Goal: Task Accomplishment & Management: Manage account settings

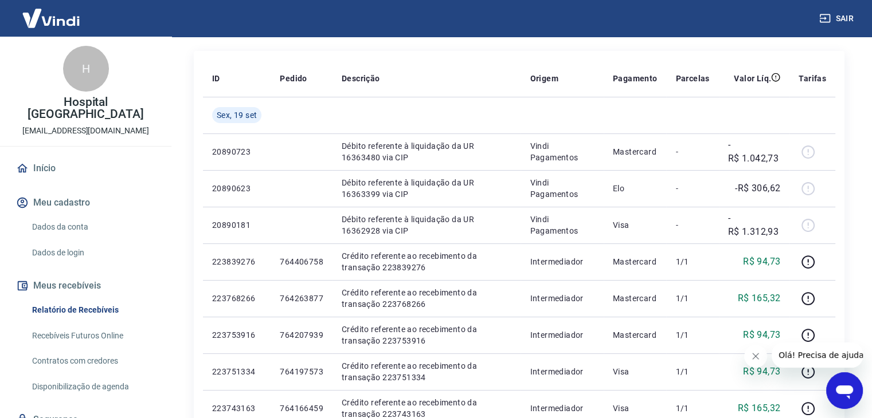
scroll to position [172, 0]
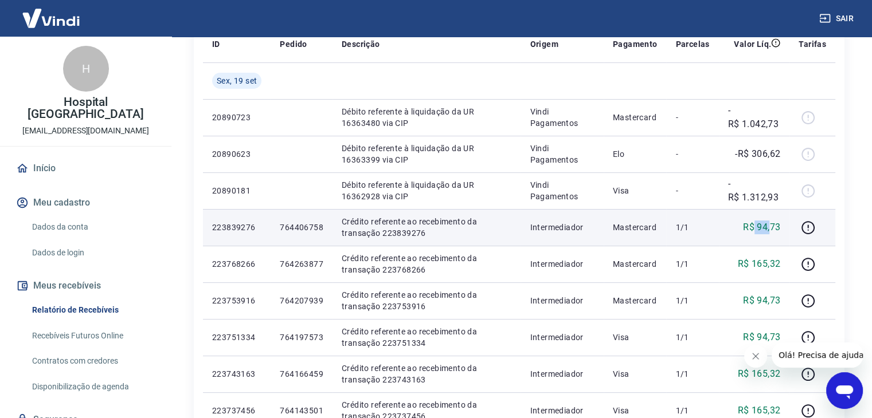
drag, startPoint x: 754, startPoint y: 226, endPoint x: 768, endPoint y: 230, distance: 14.5
click at [768, 230] on p "R$ 94,73" at bounding box center [761, 228] width 37 height 14
click at [747, 229] on p "R$ 94,73" at bounding box center [761, 228] width 37 height 14
drag, startPoint x: 748, startPoint y: 230, endPoint x: 731, endPoint y: 230, distance: 16.6
click at [731, 230] on td "R$ 94,73" at bounding box center [754, 227] width 71 height 37
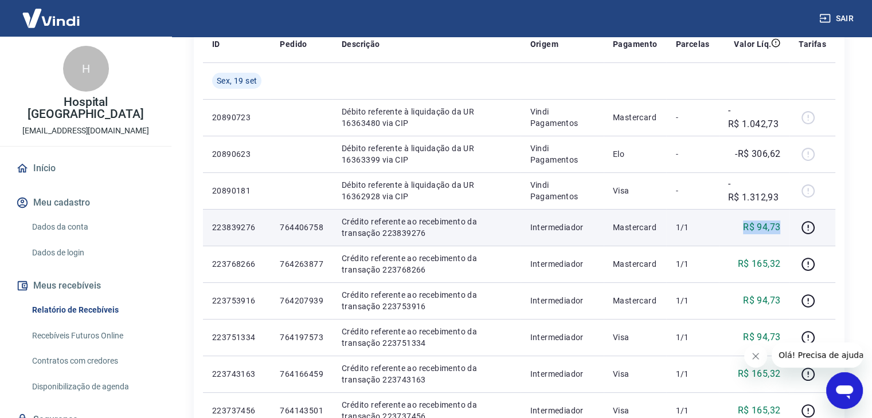
click at [731, 230] on div "R$ 94,73" at bounding box center [754, 228] width 53 height 14
click at [715, 230] on td "1/1" at bounding box center [692, 227] width 52 height 37
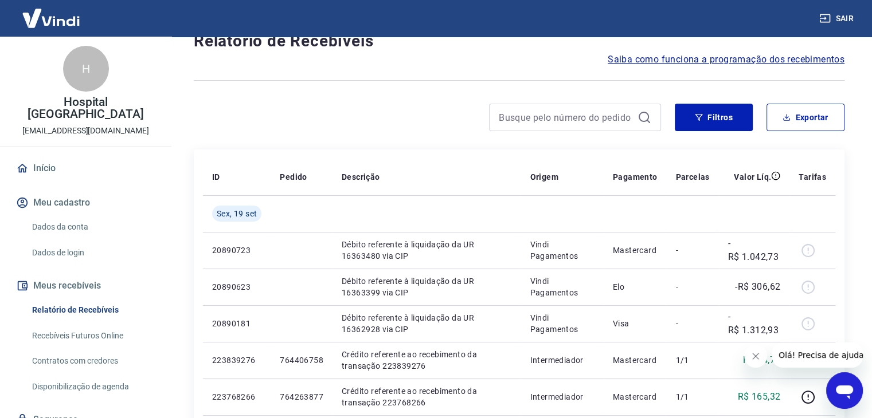
scroll to position [0, 0]
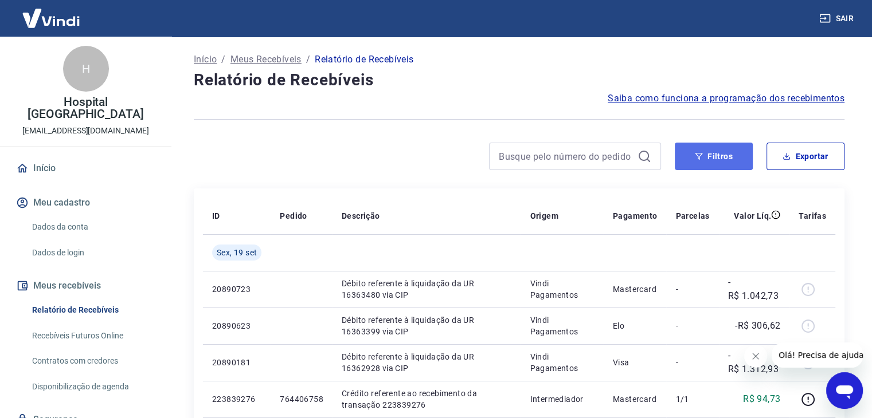
click at [720, 161] on button "Filtros" at bounding box center [714, 157] width 78 height 28
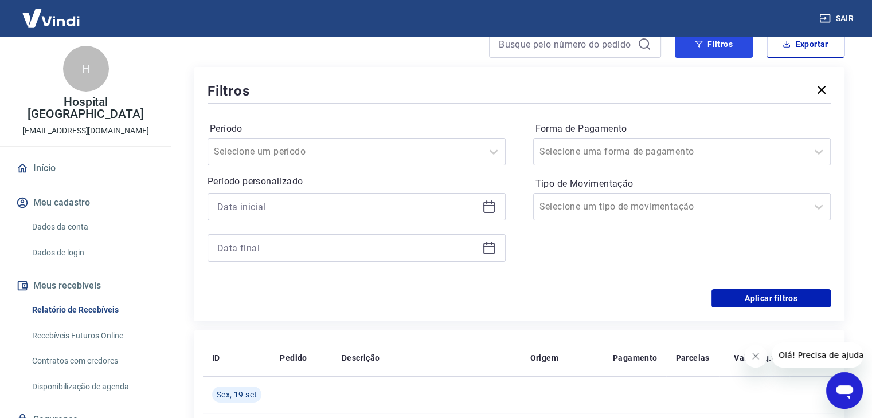
scroll to position [115, 0]
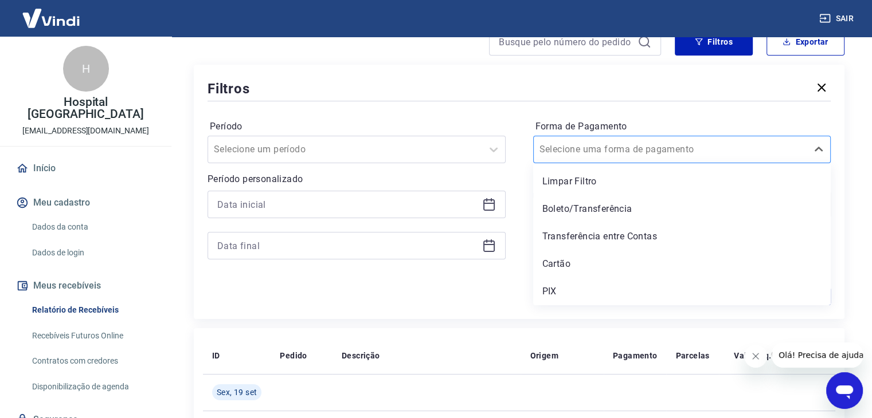
click at [603, 161] on div "Selecione uma forma de pagamento" at bounding box center [682, 150] width 298 height 28
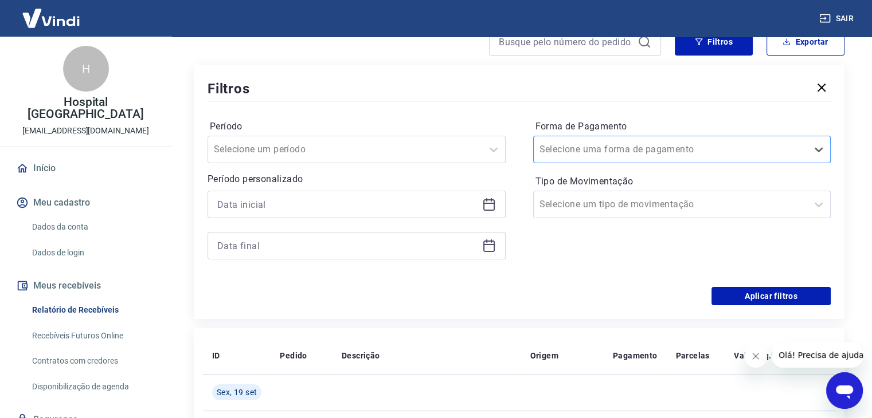
click at [605, 158] on div at bounding box center [670, 150] width 263 height 16
drag, startPoint x: 608, startPoint y: 182, endPoint x: 608, endPoint y: 191, distance: 9.2
click at [608, 187] on label "Tipo de Movimentação" at bounding box center [681, 182] width 293 height 14
click at [608, 191] on div "Selecione um tipo de movimentação" at bounding box center [682, 205] width 298 height 28
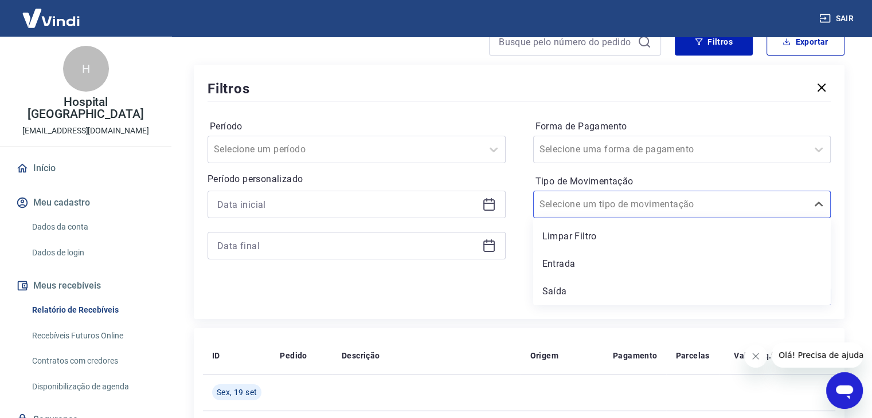
click at [609, 195] on div "Selecione um tipo de movimentação" at bounding box center [671, 204] width 274 height 21
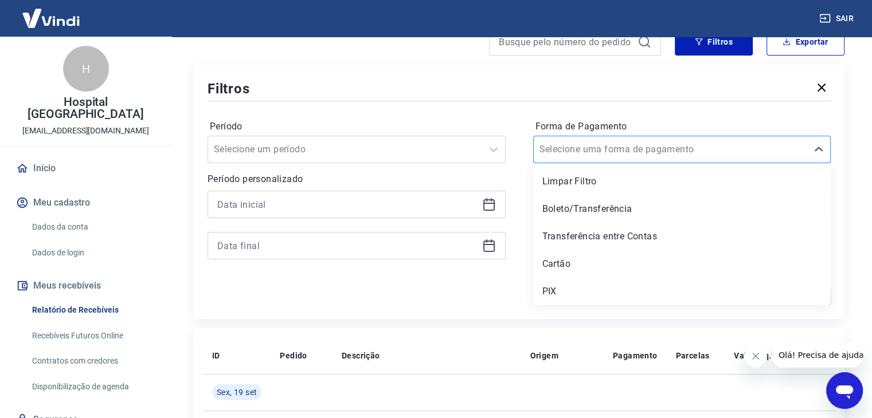
click at [610, 152] on input "Forma de Pagamento" at bounding box center [597, 150] width 116 height 14
click at [578, 268] on div "Cartão" at bounding box center [682, 264] width 298 height 23
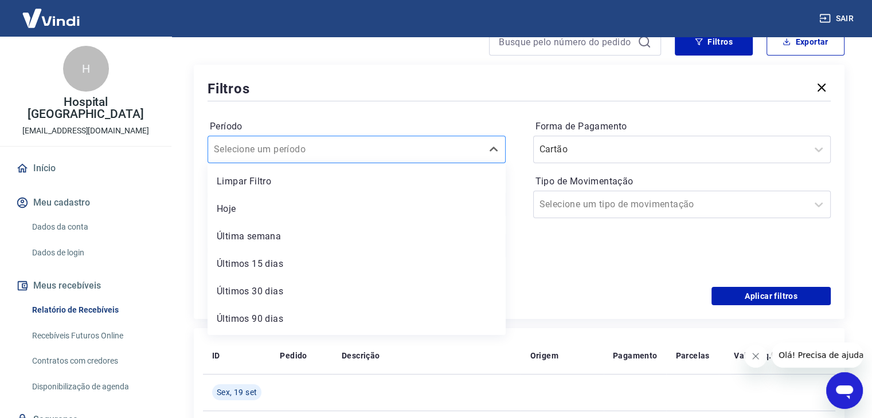
click at [352, 144] on div at bounding box center [345, 150] width 263 height 16
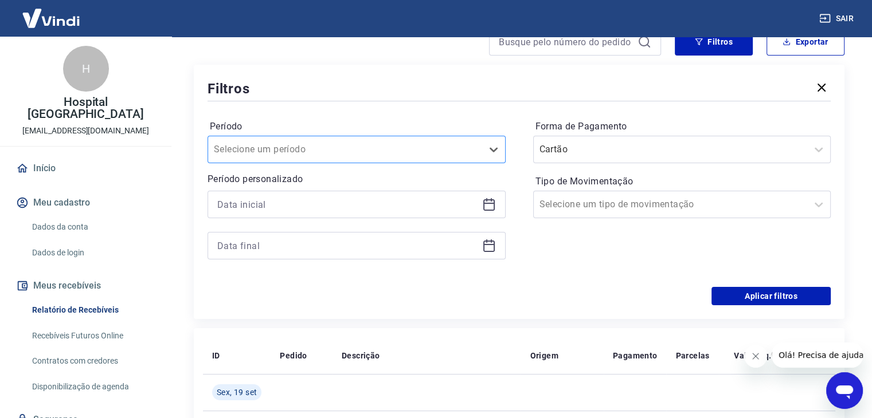
click at [330, 151] on div at bounding box center [345, 150] width 263 height 16
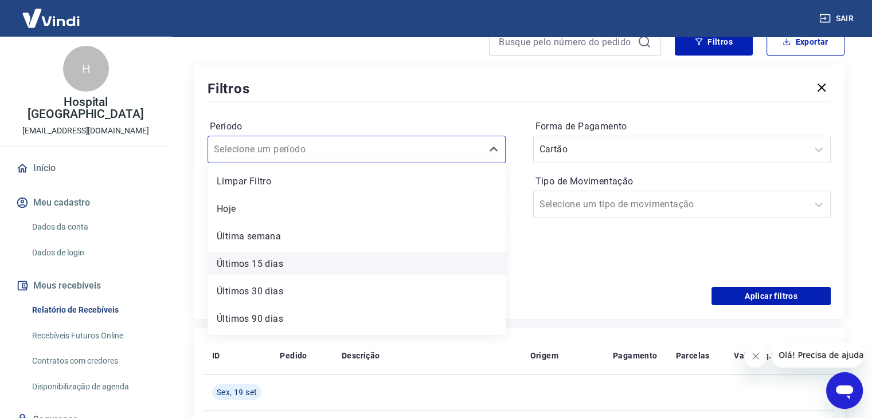
scroll to position [25, 0]
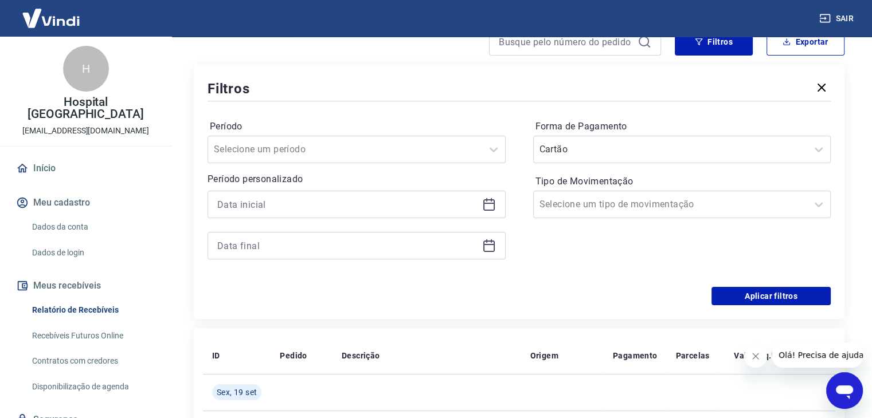
click at [598, 262] on div "Forma de Pagamento Cartão Tipo de Movimentação Selecione um tipo de movimentação" at bounding box center [682, 196] width 298 height 156
click at [269, 206] on input at bounding box center [347, 204] width 260 height 17
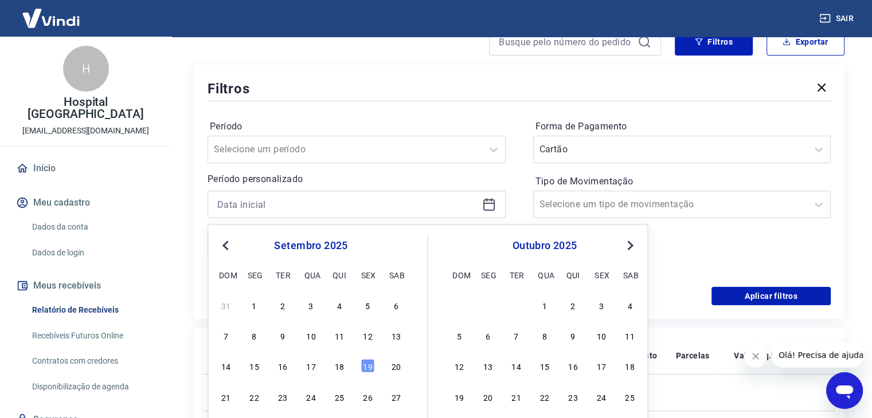
click at [229, 238] on div "setembro 2025 dom seg ter qua qui sex sab" at bounding box center [310, 258] width 187 height 49
click at [223, 242] on button "Previous Month" at bounding box center [225, 246] width 14 height 14
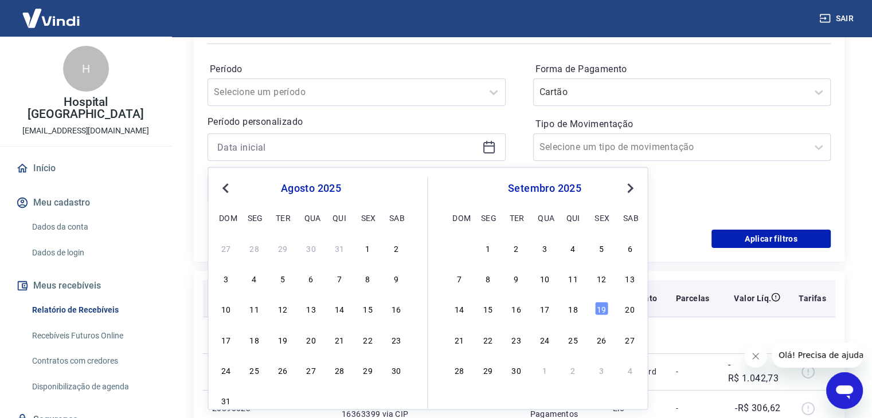
click at [362, 249] on div "1" at bounding box center [368, 248] width 14 height 14
type input "01/08/2025"
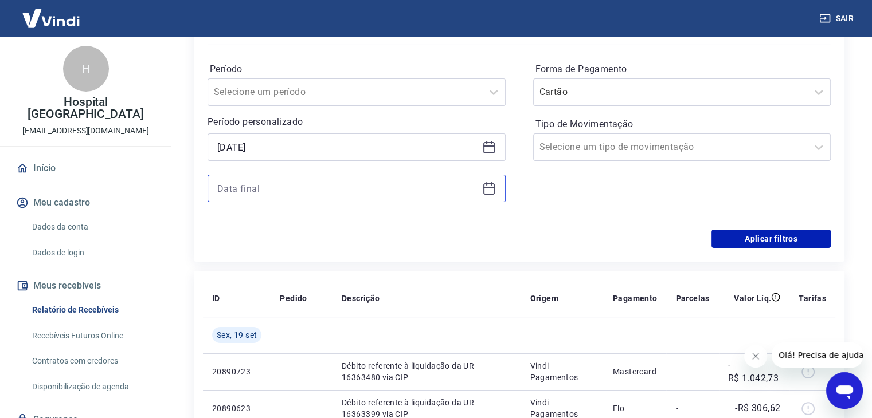
click at [319, 191] on input at bounding box center [347, 188] width 260 height 17
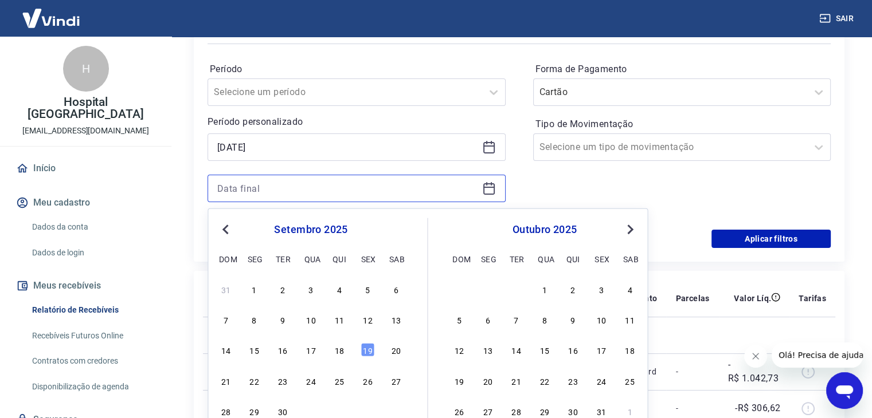
scroll to position [287, 0]
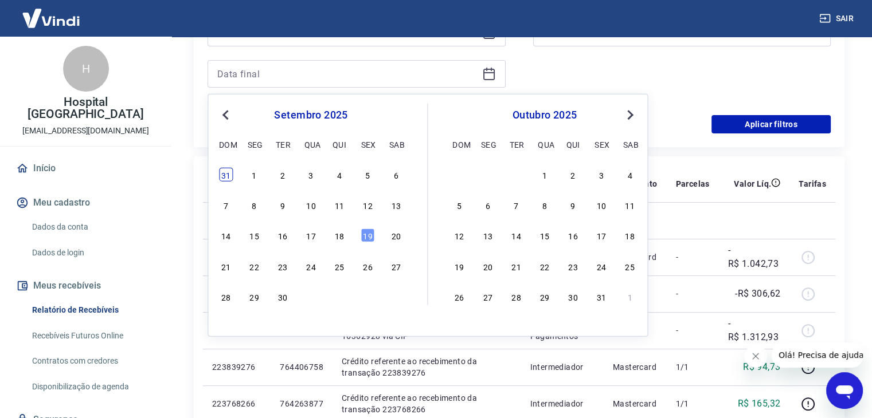
click at [222, 172] on div "31" at bounding box center [226, 175] width 14 height 14
type input "31/08/2025"
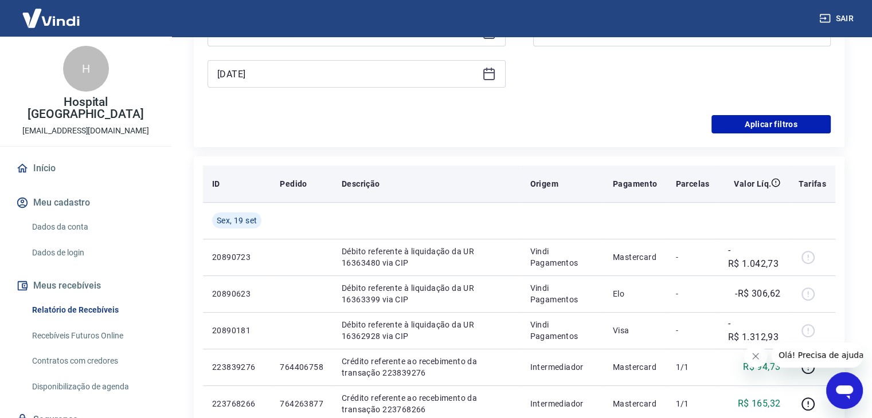
scroll to position [115, 0]
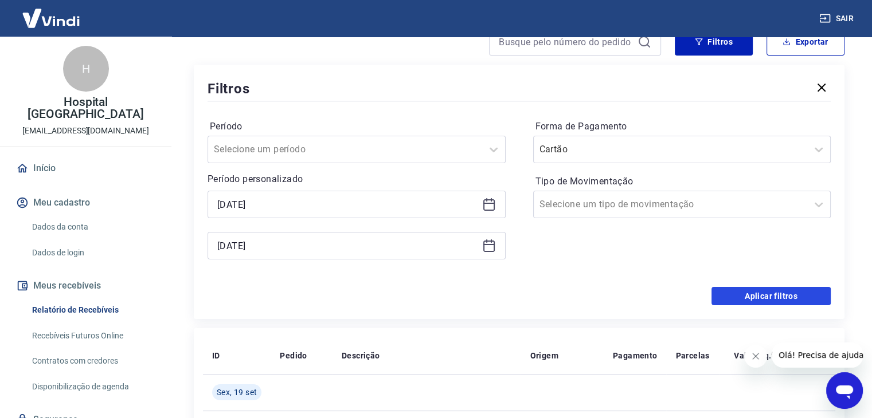
drag, startPoint x: 743, startPoint y: 290, endPoint x: 718, endPoint y: 287, distance: 25.5
click at [743, 291] on button "Aplicar filtros" at bounding box center [770, 296] width 119 height 18
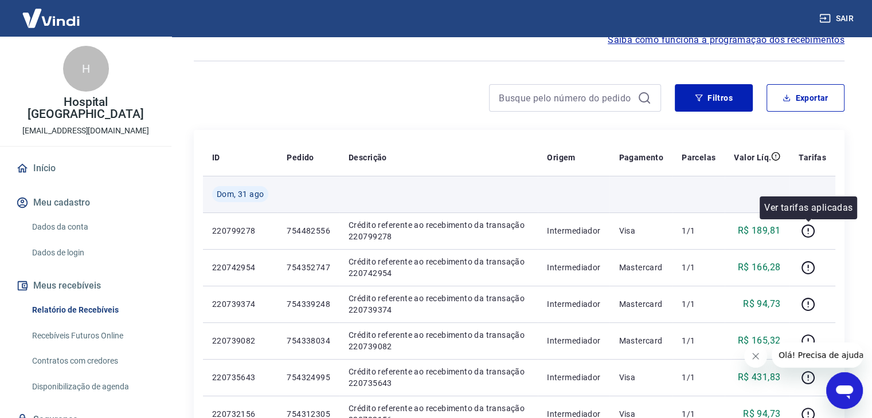
scroll to position [57, 0]
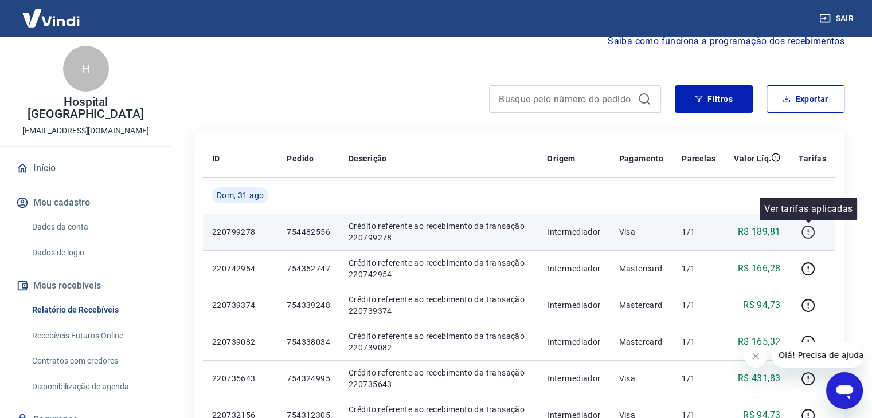
click at [807, 234] on icon "button" at bounding box center [808, 232] width 14 height 14
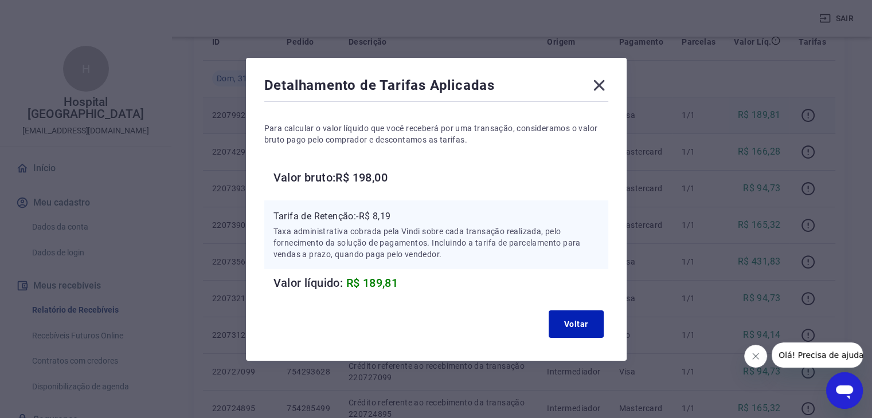
scroll to position [172, 0]
drag, startPoint x: 608, startPoint y: 85, endPoint x: 746, endPoint y: 143, distance: 150.1
click at [608, 87] on icon at bounding box center [599, 85] width 18 height 18
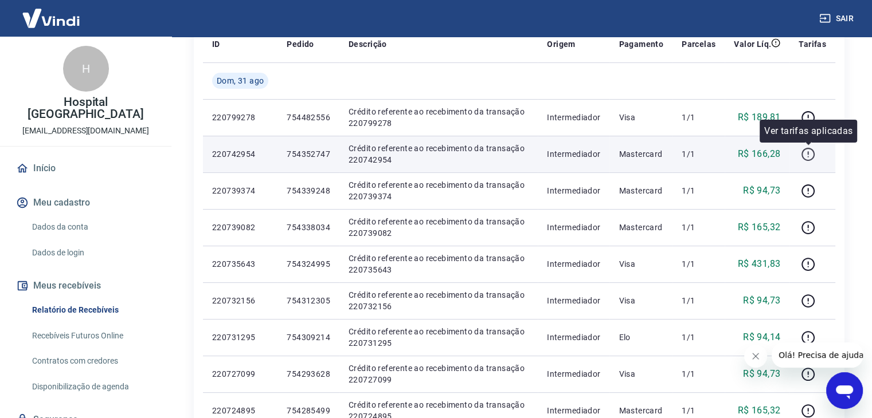
click at [803, 155] on icon "button" at bounding box center [807, 154] width 13 height 13
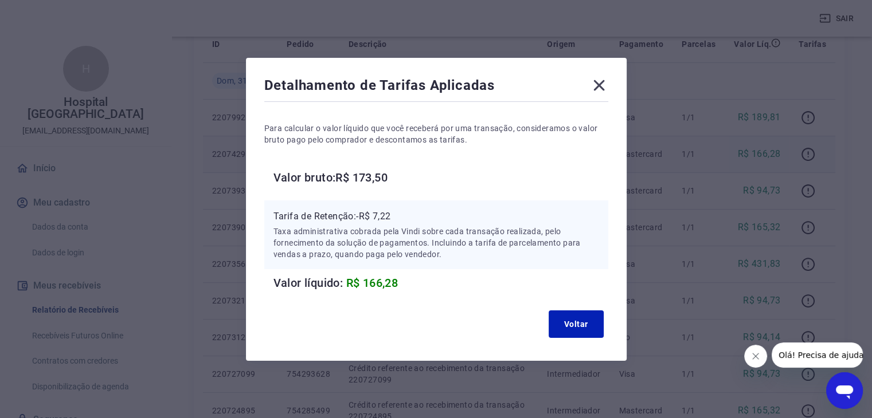
click at [599, 76] on icon at bounding box center [599, 85] width 18 height 18
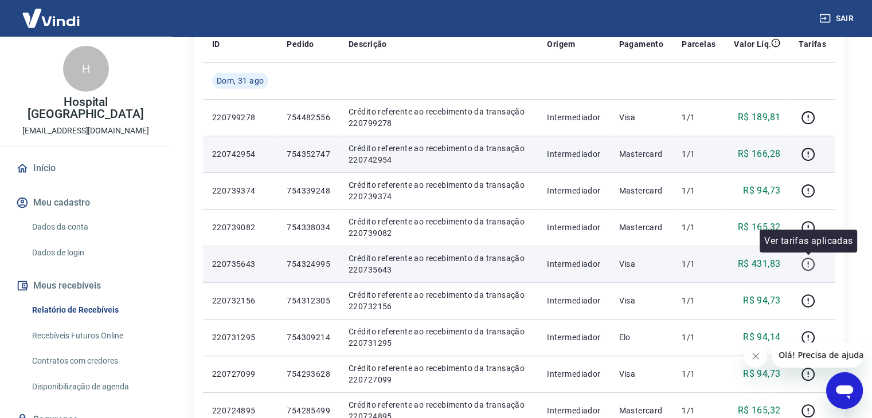
click at [807, 262] on icon "button" at bounding box center [808, 264] width 14 height 14
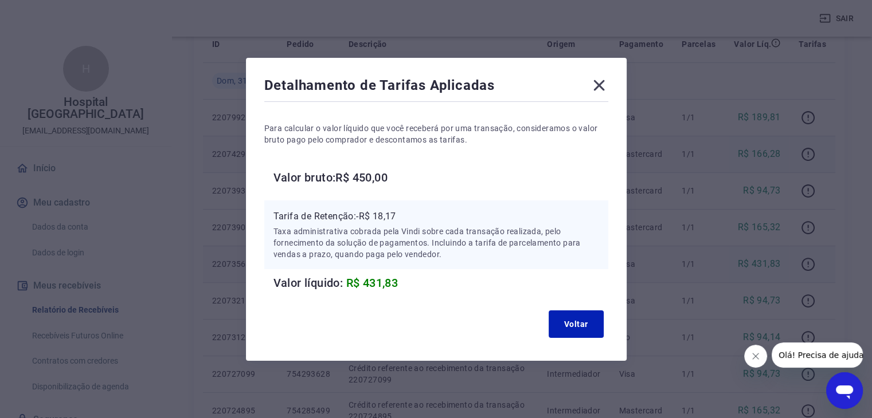
click at [598, 89] on icon at bounding box center [598, 85] width 11 height 11
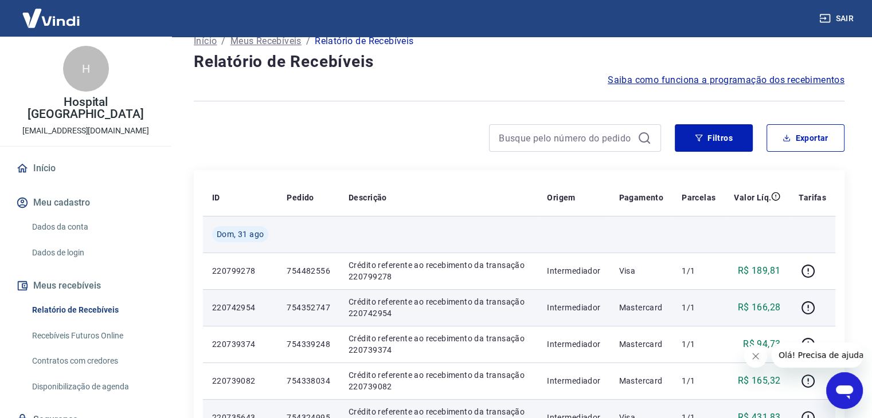
scroll to position [0, 0]
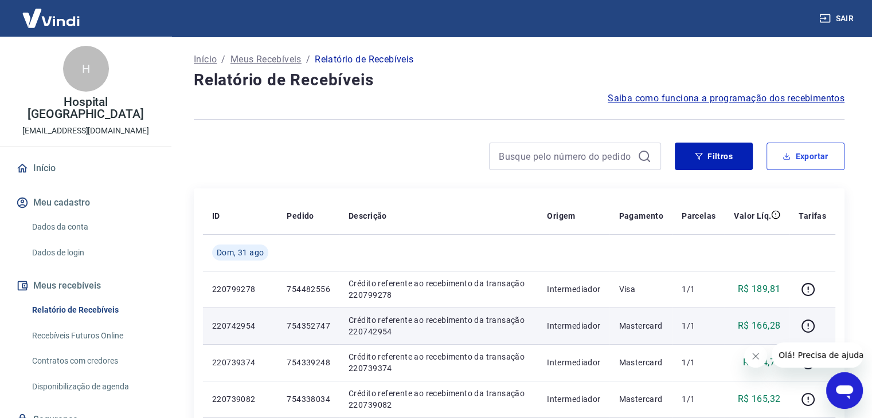
click at [812, 165] on button "Exportar" at bounding box center [805, 157] width 78 height 28
type input "01/08/2025"
type input "31/08/2025"
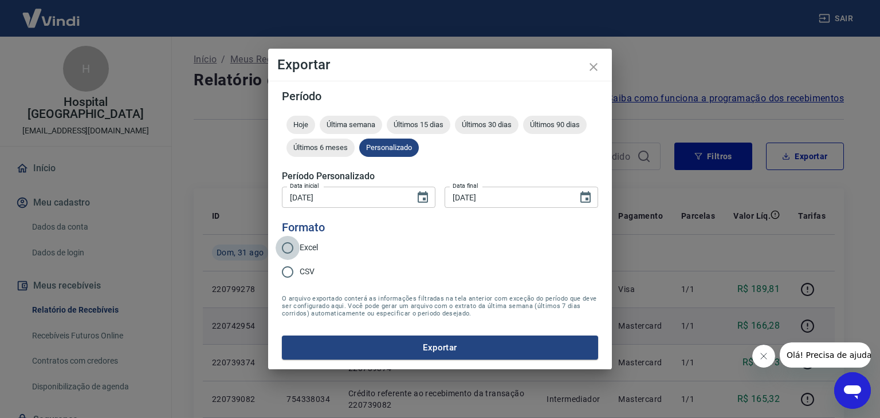
click at [292, 246] on input "Excel" at bounding box center [288, 248] width 24 height 24
radio input "true"
click at [418, 344] on button "Exportar" at bounding box center [440, 348] width 316 height 24
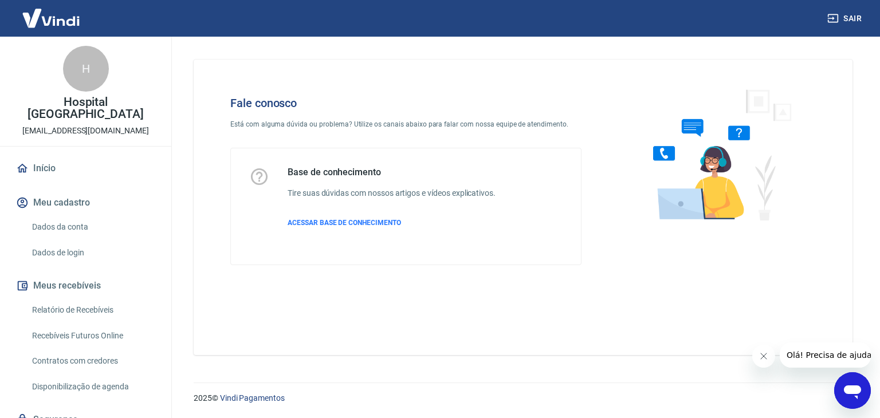
click at [858, 389] on icon "Abrir janela de mensagens" at bounding box center [852, 393] width 17 height 14
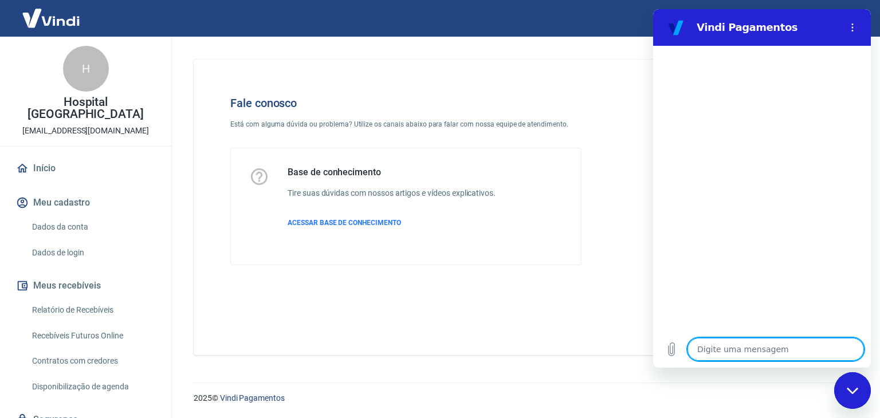
type textarea "O"
type textarea "x"
type textarea "OL"
type textarea "x"
type textarea "OLA"
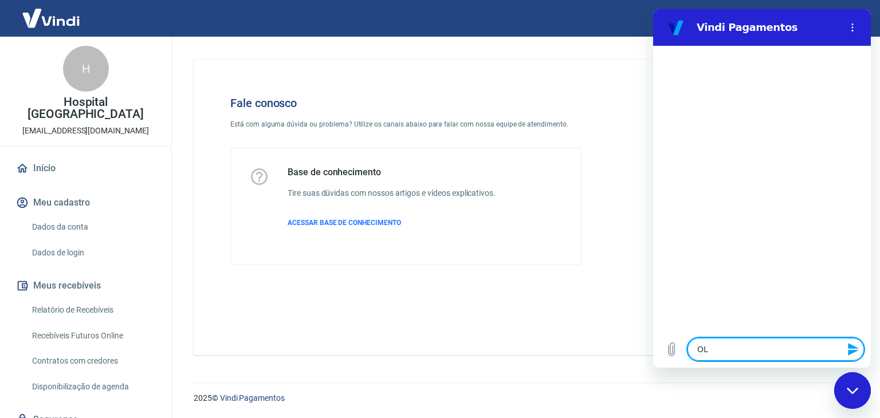
type textarea "x"
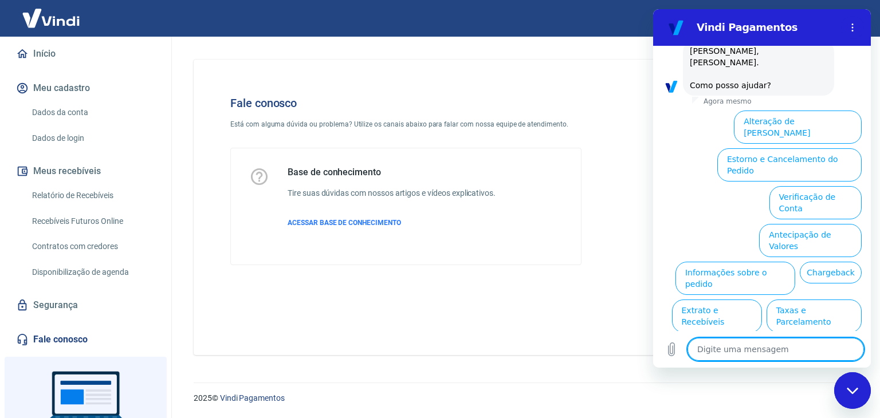
scroll to position [67, 0]
click at [842, 374] on button "Assinaturas e Faturas Tray" at bounding box center [806, 390] width 111 height 33
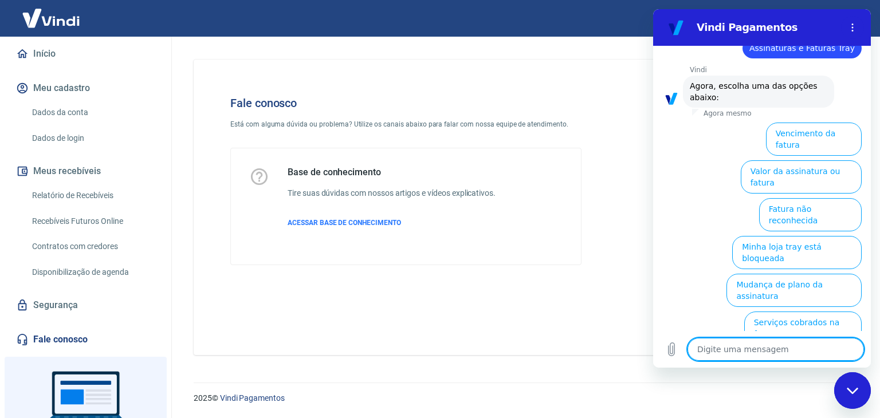
scroll to position [144, 0]
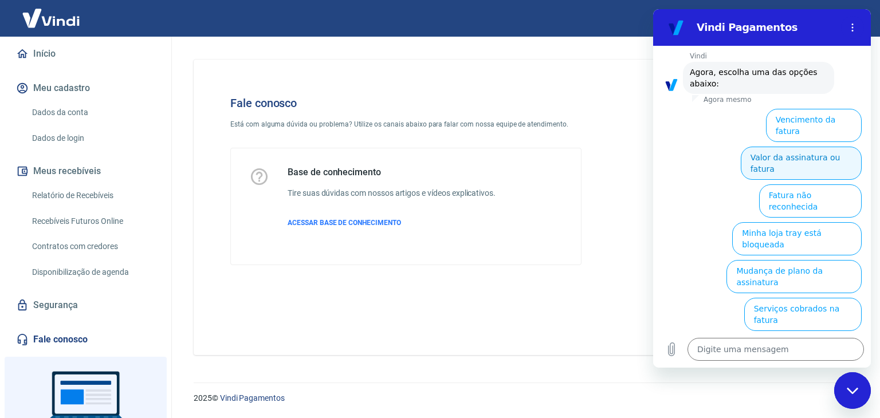
click at [829, 147] on button "Valor da assinatura ou fatura" at bounding box center [801, 163] width 121 height 33
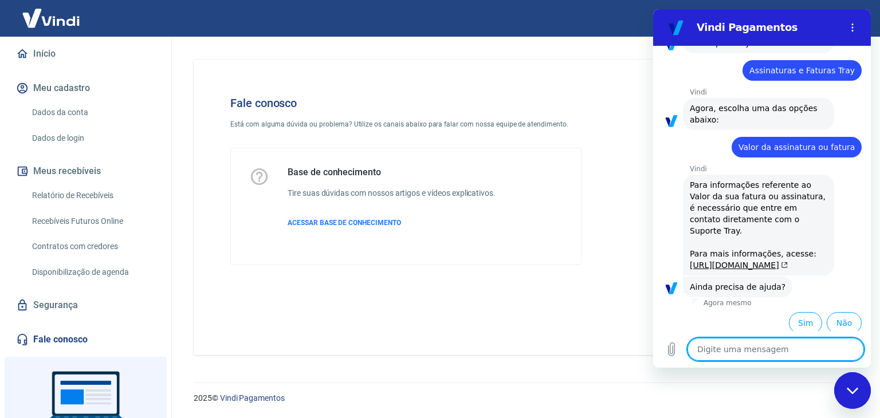
scroll to position [137, 0]
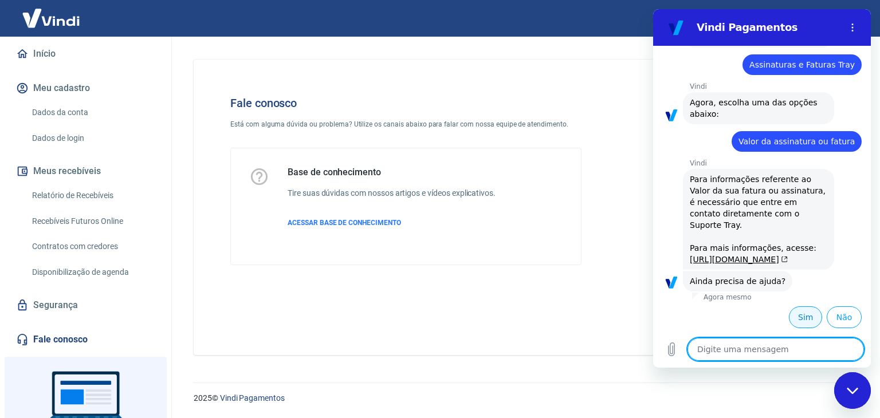
click at [801, 314] on button "Sim" at bounding box center [805, 318] width 33 height 22
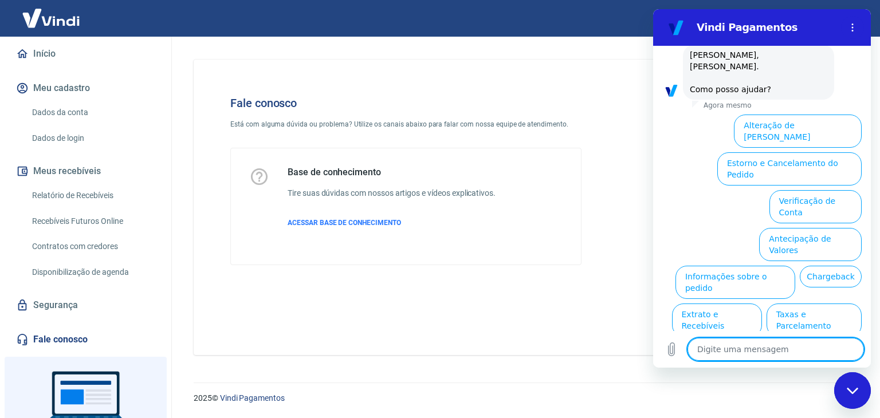
scroll to position [434, 0]
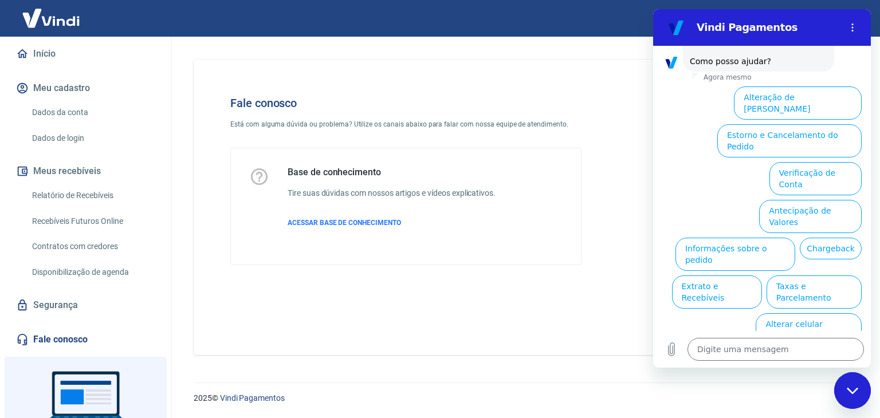
click at [785, 351] on button "Assinaturas e Faturas Tray" at bounding box center [806, 367] width 111 height 33
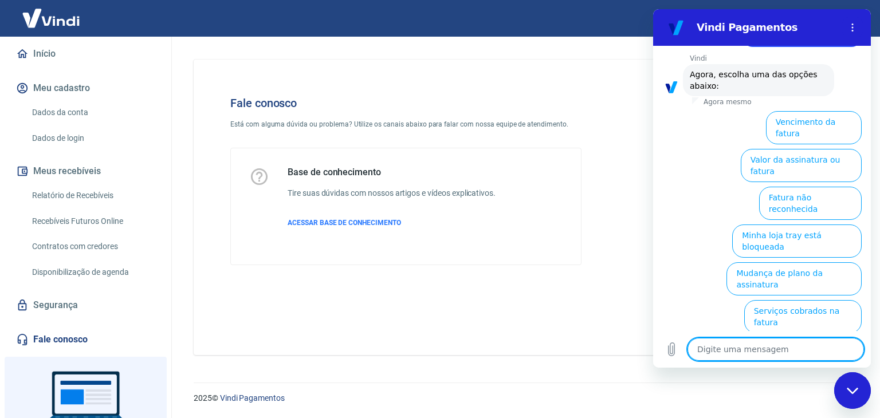
scroll to position [511, 0]
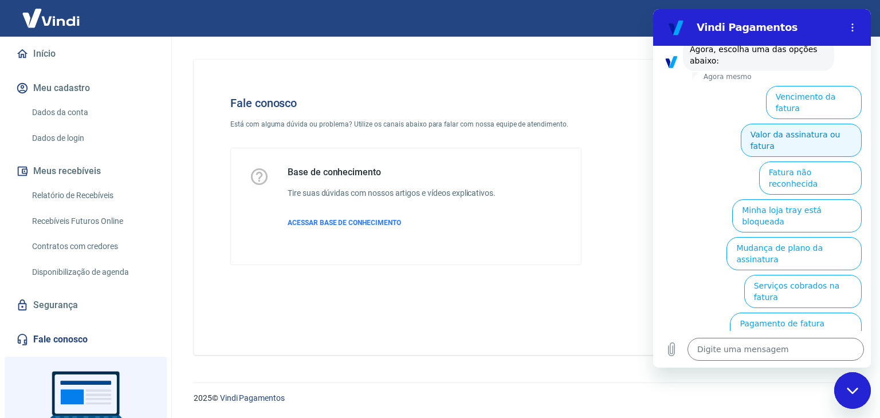
click at [840, 138] on button "Valor da assinatura ou fatura" at bounding box center [801, 140] width 121 height 33
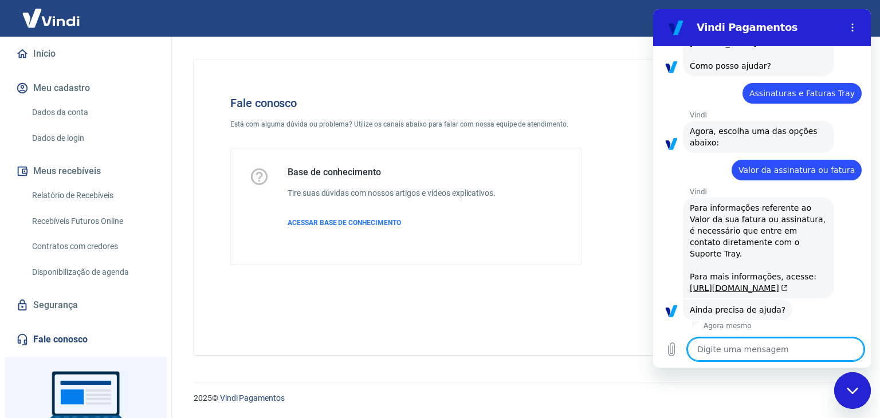
scroll to position [504, 0]
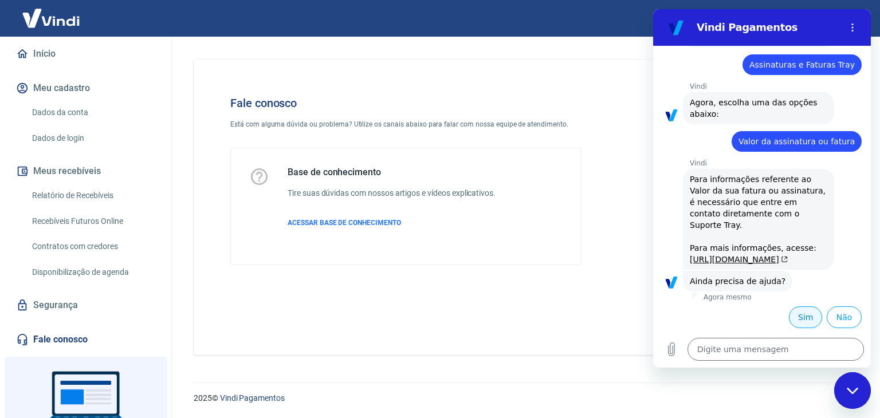
click at [798, 315] on button "Sim" at bounding box center [805, 318] width 33 height 22
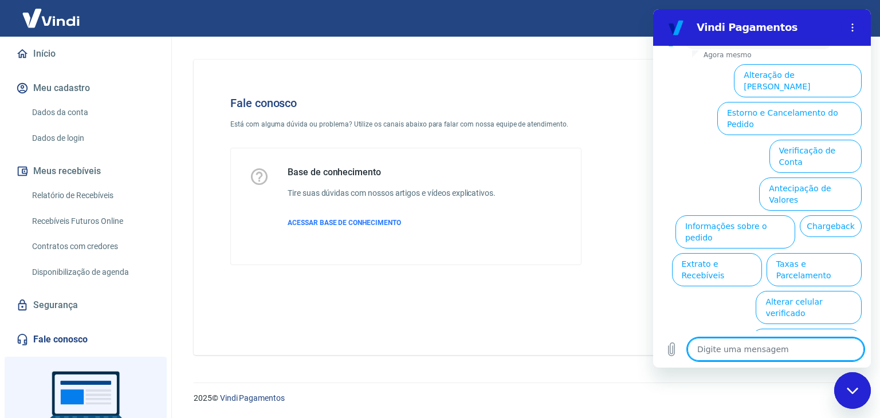
scroll to position [801, 0]
click at [823, 328] on button "Assinaturas e Faturas Tray" at bounding box center [806, 344] width 111 height 33
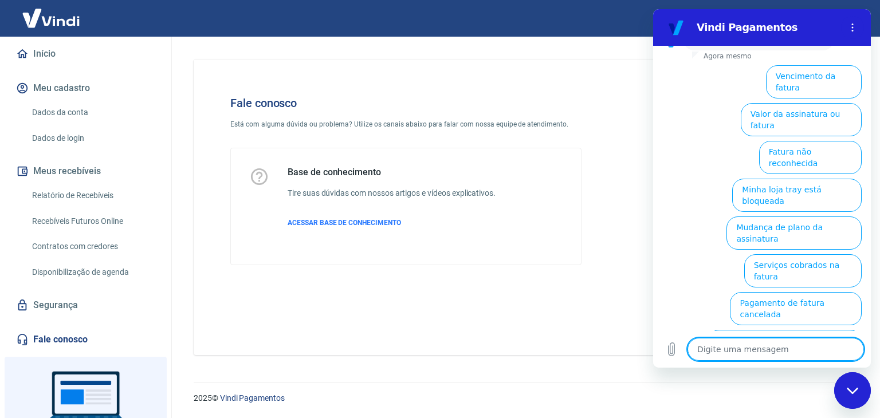
scroll to position [878, 0]
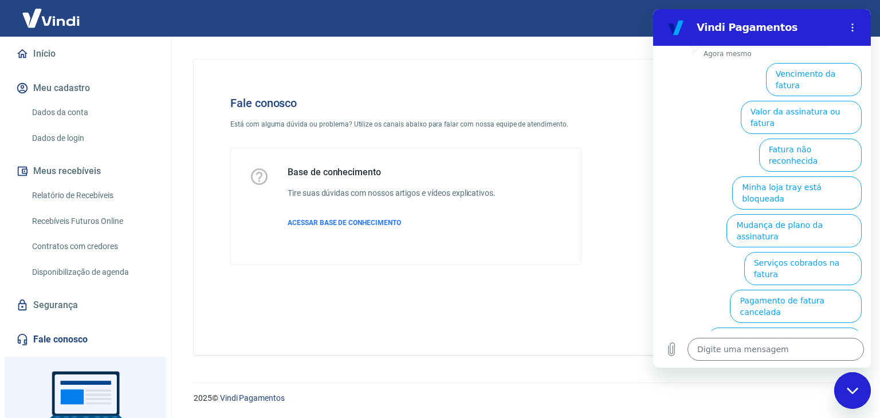
click at [830, 146] on ul "Vencimento da fatura Valor da assinatura ou fatura Fatura não reconhecida Minha…" at bounding box center [762, 228] width 199 height 340
click at [832, 134] on button "Valor da assinatura ou fatura" at bounding box center [801, 117] width 121 height 33
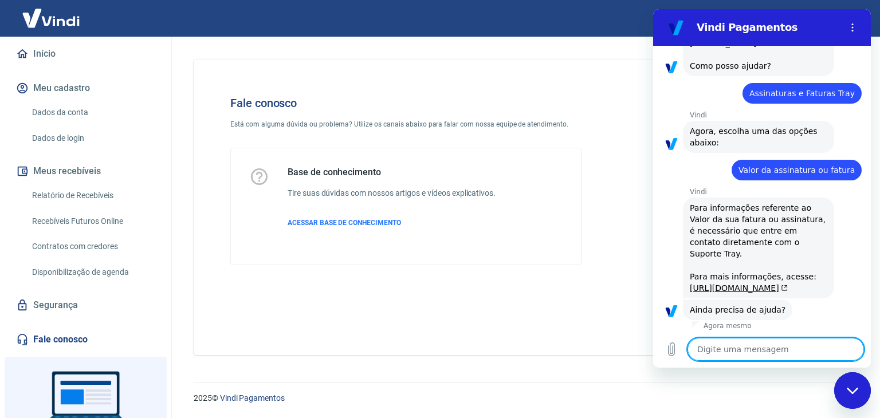
scroll to position [871, 0]
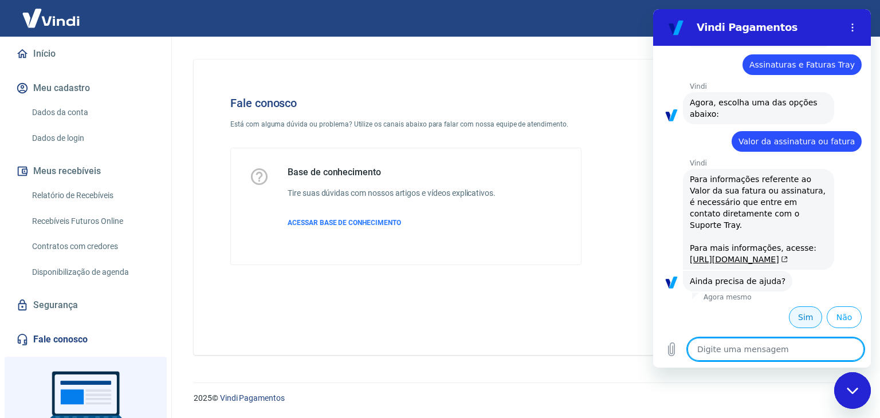
click at [800, 319] on button "Sim" at bounding box center [805, 318] width 33 height 22
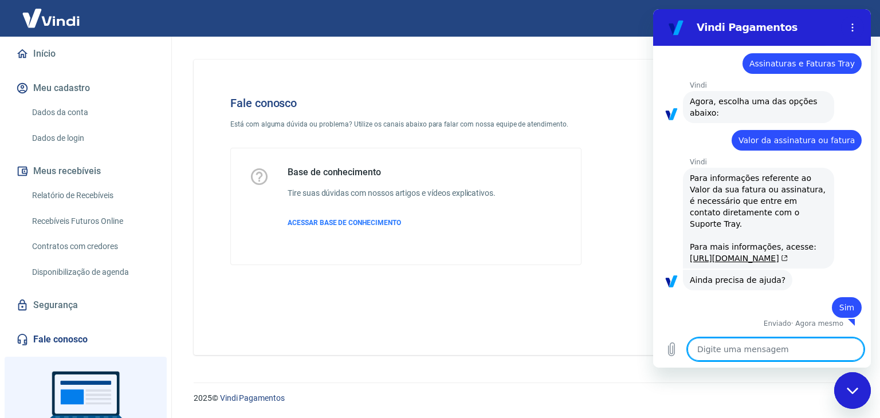
scroll to position [872, 0]
type textarea "x"
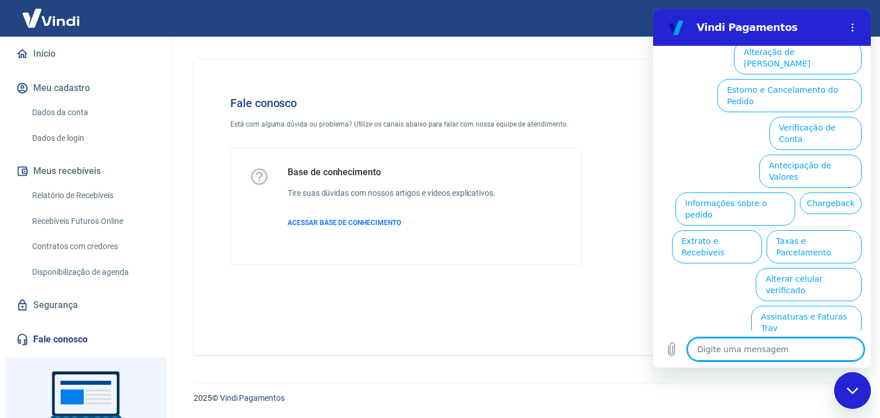
scroll to position [1168, 0]
